Goal: Task Accomplishment & Management: Complete application form

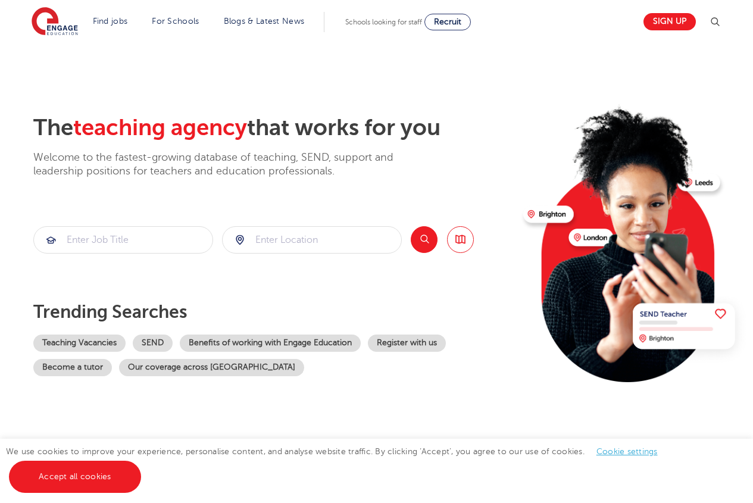
click at [126, 22] on link "Find jobs" at bounding box center [110, 21] width 35 height 9
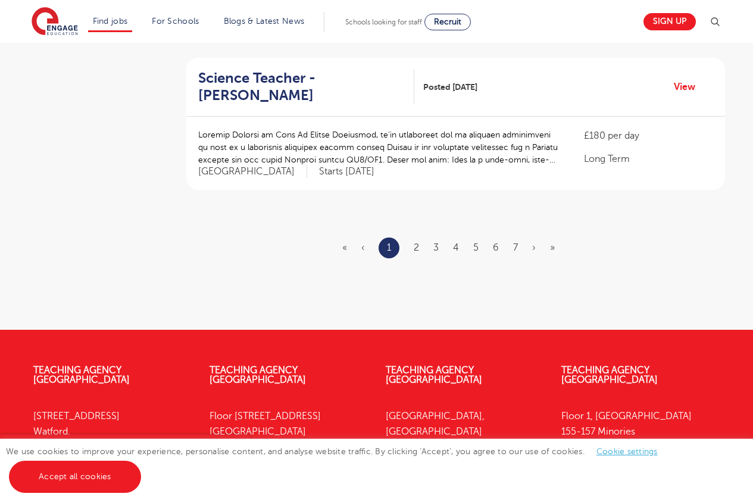
scroll to position [1458, 0]
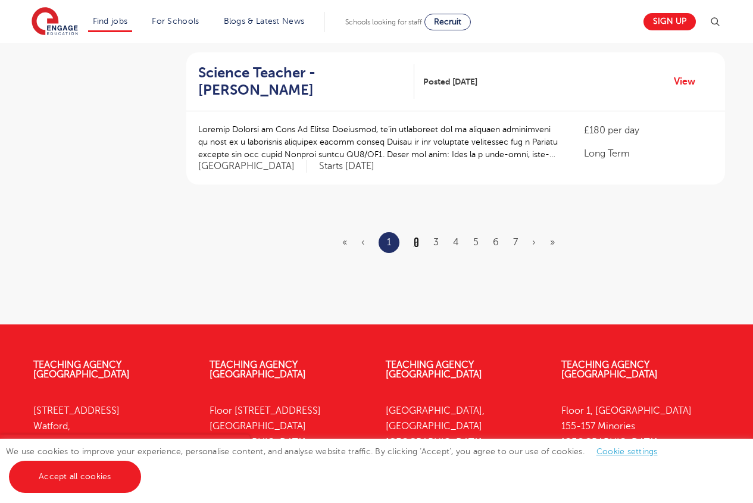
click at [416, 241] on link "2" at bounding box center [416, 242] width 5 height 11
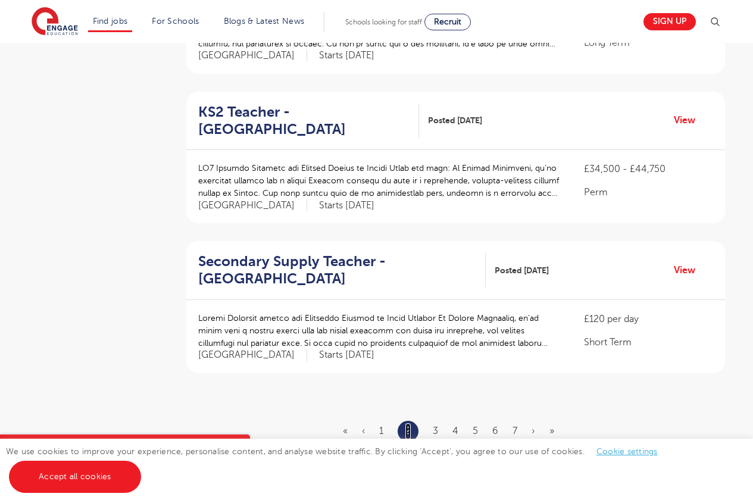
scroll to position [1314, 0]
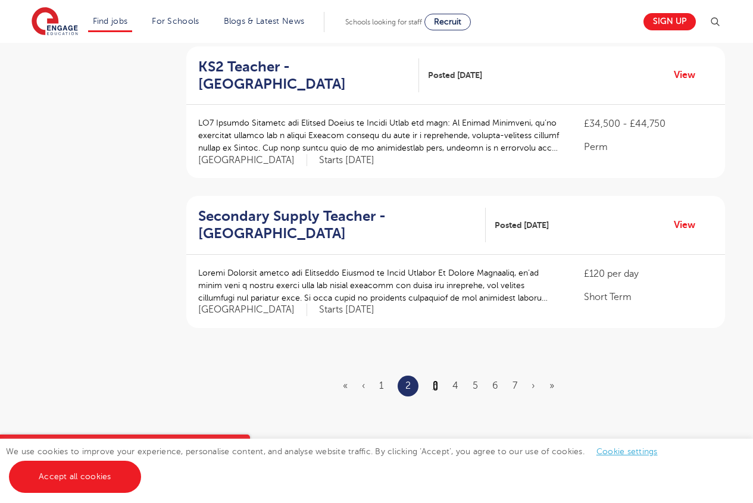
click at [433, 380] on link "3" at bounding box center [435, 385] width 5 height 11
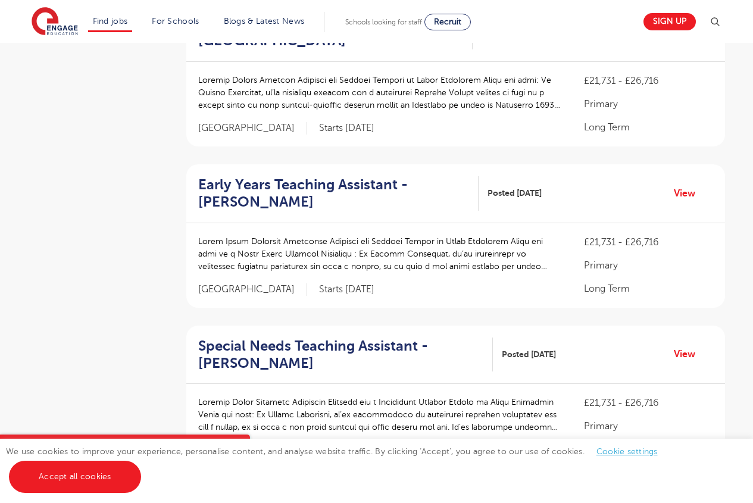
scroll to position [1584, 0]
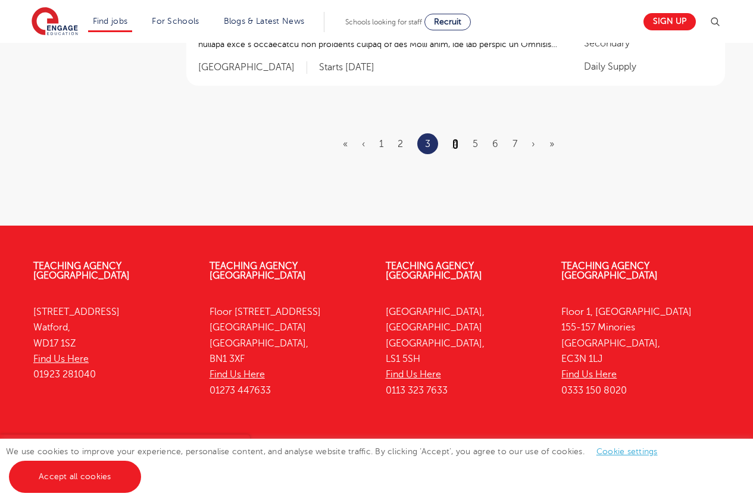
click at [458, 139] on link "4" at bounding box center [455, 144] width 6 height 11
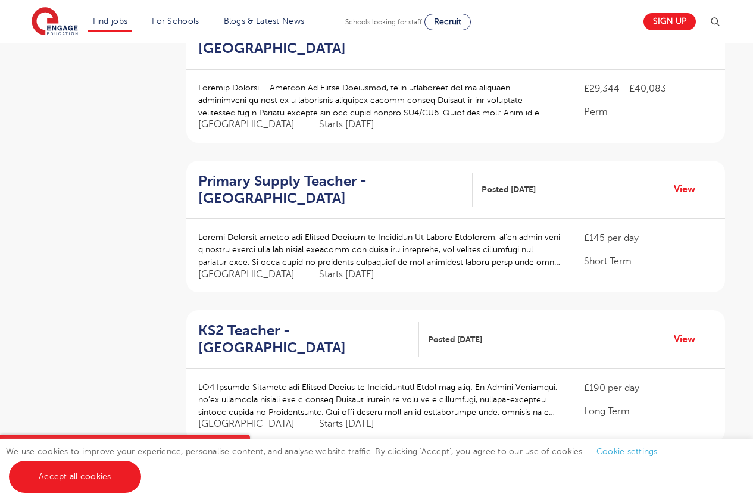
scroll to position [1522, 0]
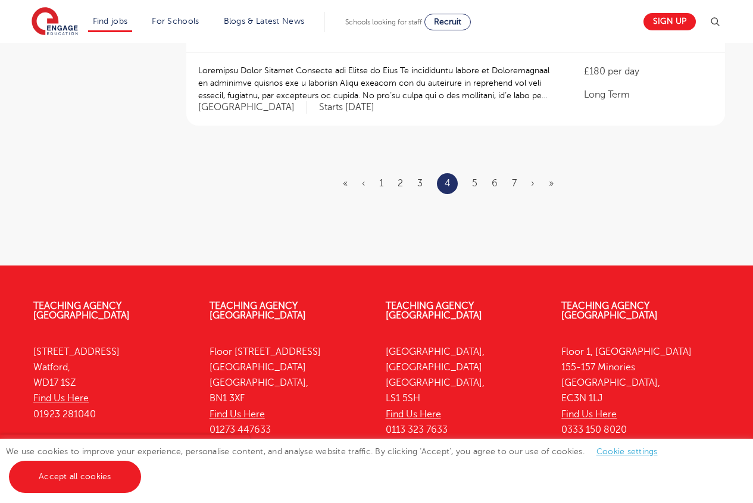
click at [471, 173] on ul "« ‹ 1 2 3 4 5 6 7 › »" at bounding box center [455, 183] width 225 height 21
click at [472, 178] on link "5" at bounding box center [474, 183] width 5 height 11
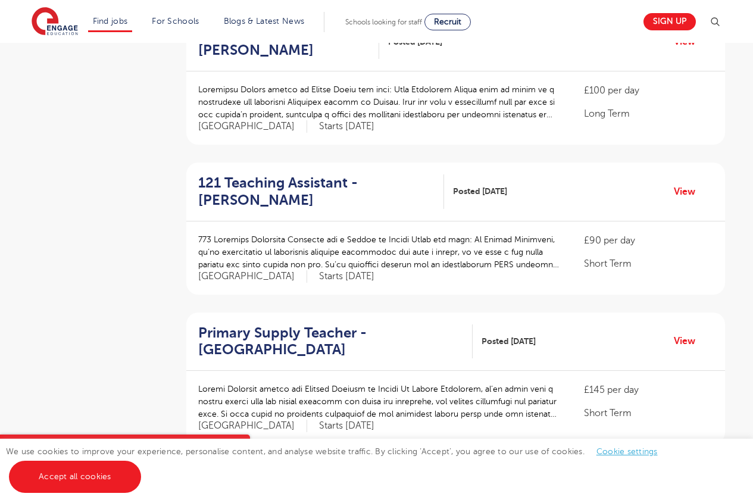
scroll to position [1573, 0]
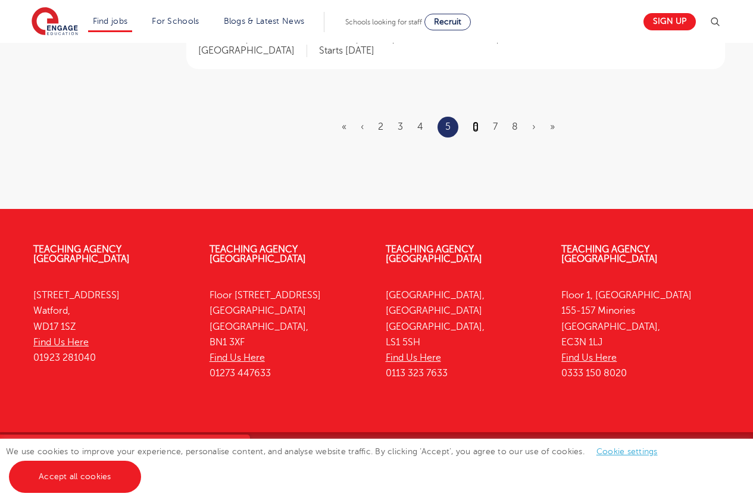
click at [477, 129] on link "6" at bounding box center [475, 126] width 6 height 11
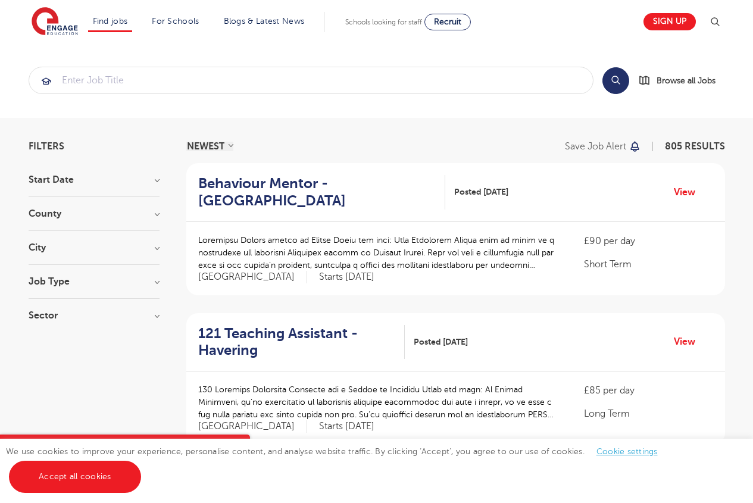
scroll to position [74, 0]
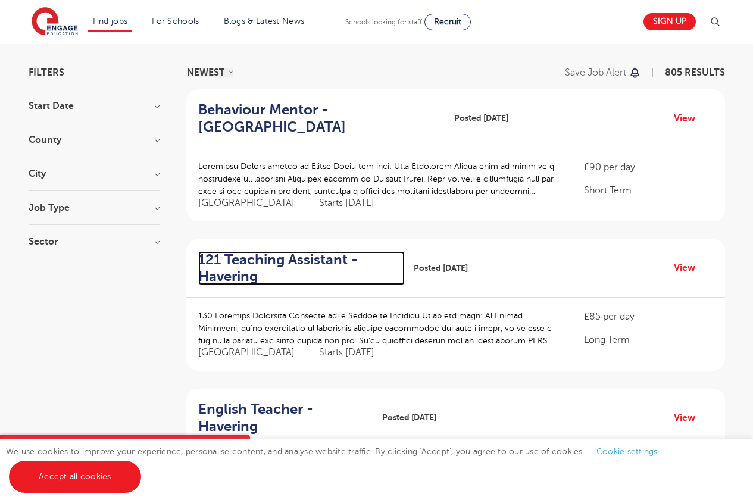
click at [249, 275] on h2 "121 Teaching Assistant - Havering" at bounding box center [296, 268] width 197 height 35
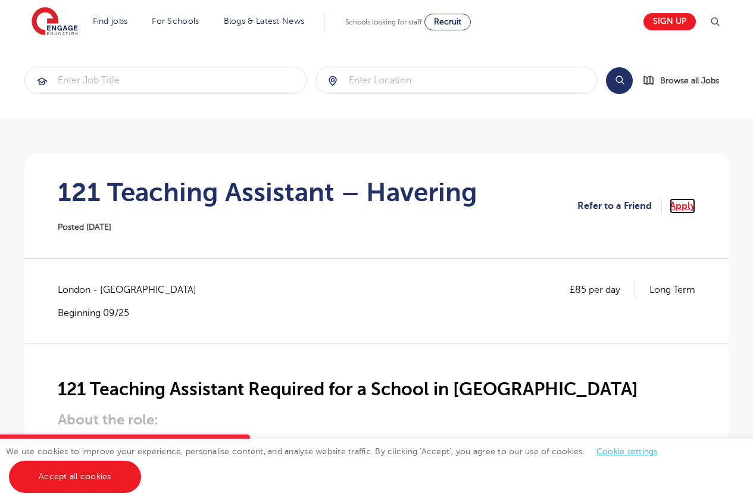
click at [678, 204] on link "Apply" at bounding box center [682, 205] width 26 height 15
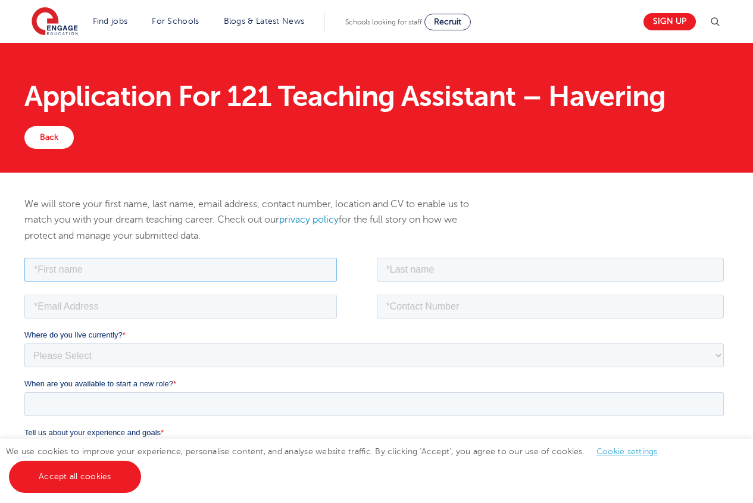
click at [121, 270] on input "text" at bounding box center [180, 269] width 312 height 24
drag, startPoint x: 121, startPoint y: 270, endPoint x: 79, endPoint y: 434, distance: 169.1
click at [121, 270] on input "text" at bounding box center [180, 269] width 312 height 24
type input "aaron"
click at [436, 270] on input "text" at bounding box center [550, 269] width 347 height 24
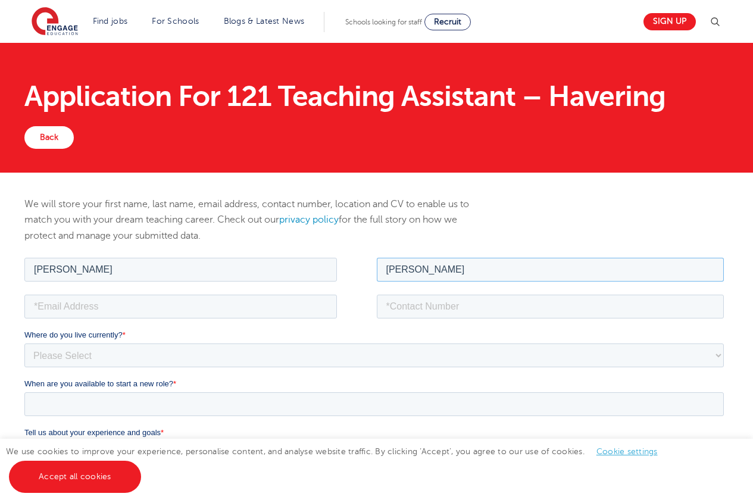
type input "ferguson"
click at [183, 292] on div at bounding box center [200, 305] width 352 height 26
click at [184, 299] on input "email" at bounding box center [180, 306] width 312 height 24
type input "alexgood666@yahoo.com"
click at [502, 314] on input "tel" at bounding box center [550, 306] width 347 height 24
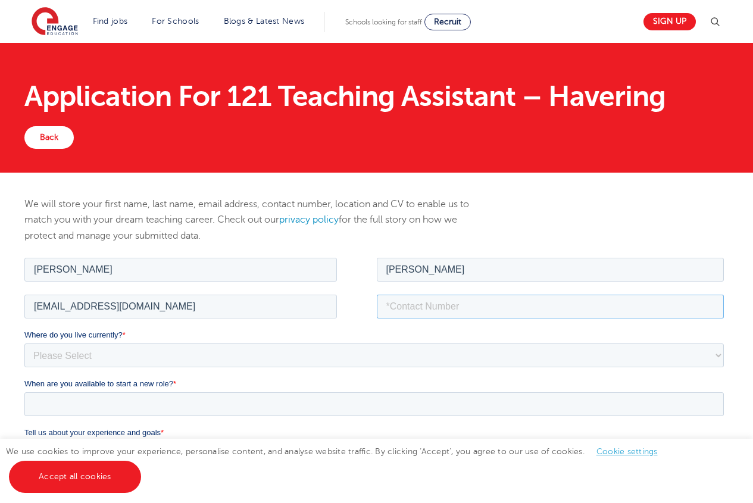
click at [502, 308] on input "tel" at bounding box center [550, 306] width 347 height 24
type input "07376943462"
click at [111, 361] on select "Please Select UK Canada Ireland Australia New Zealand Europe USA South Africa J…" at bounding box center [373, 355] width 699 height 24
select select "Europe"
click at [24, 343] on select "Please Select UK Canada Ireland Australia New Zealand Europe USA South Africa J…" at bounding box center [373, 355] width 699 height 24
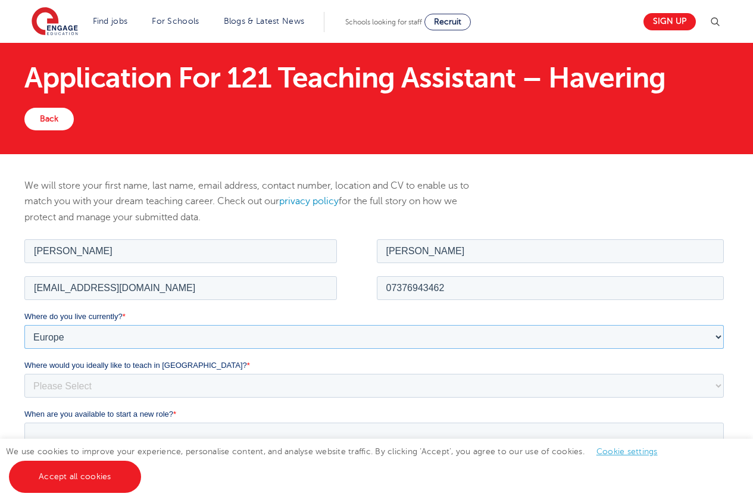
scroll to position [117, 0]
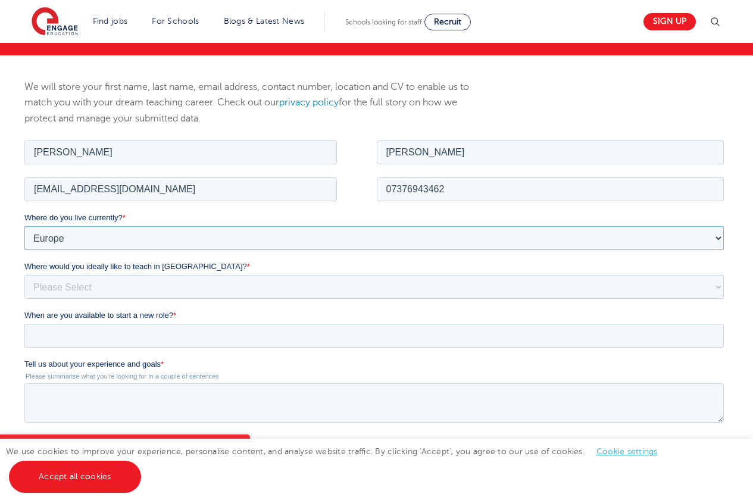
drag, startPoint x: 761, startPoint y: 156, endPoint x: 588, endPoint y: 82, distance: 188.1
click at [86, 295] on select "Please Select I'm flexible! London Any city in England Greater London/Home Coun…" at bounding box center [373, 286] width 699 height 24
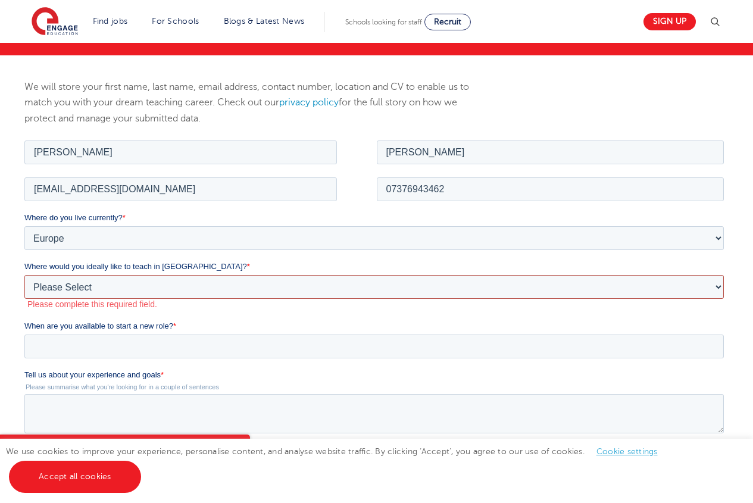
click at [115, 288] on select "Please Select I'm flexible! London Any city in England Greater London/Home Coun…" at bounding box center [373, 286] width 699 height 24
select select "Urban- London"
click at [24, 274] on select "Please Select I'm flexible! London Any city in England Greater London/Home Coun…" at bounding box center [373, 286] width 699 height 24
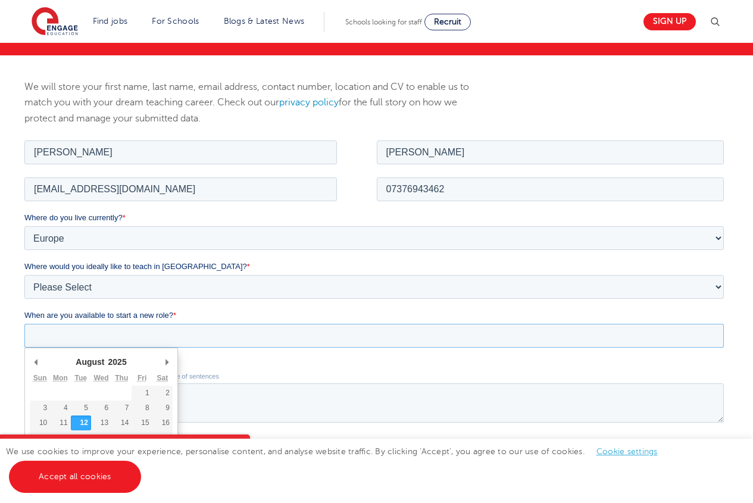
click at [92, 342] on input "When are you available to start a new role? *" at bounding box center [373, 335] width 699 height 24
type div "2025-08-12"
type input "2025/08/12"
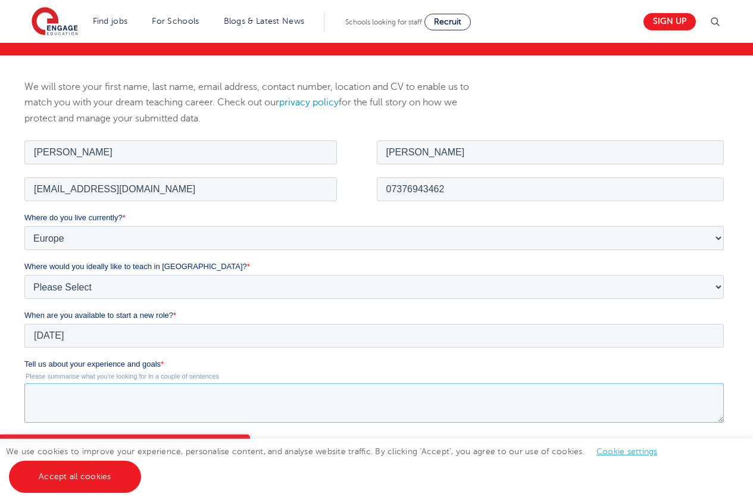
click at [89, 403] on textarea "Tell us about your experience and goals *" at bounding box center [373, 402] width 699 height 39
type textarea "11 years experience sen teaching assisant one to one support small gr"
